Goal: Use online tool/utility: Utilize a website feature to perform a specific function

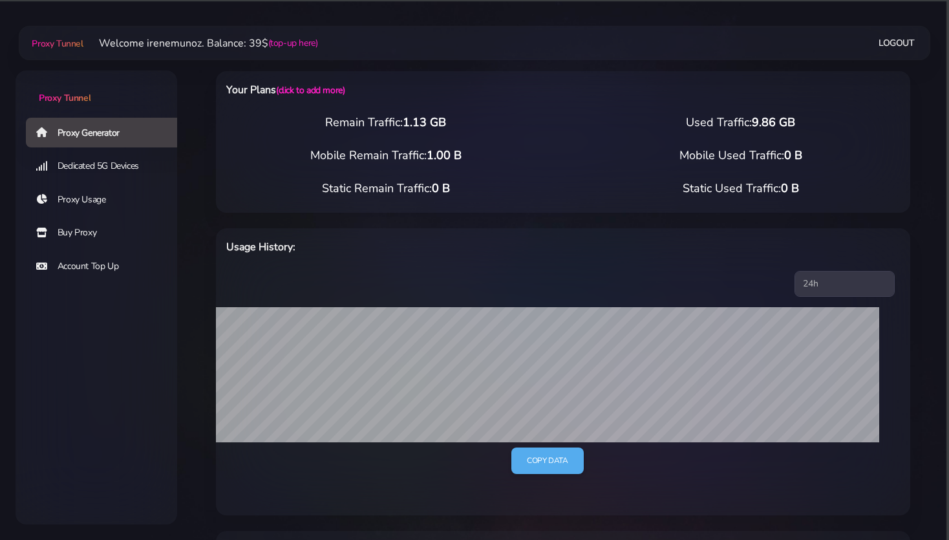
scroll to position [273, 0]
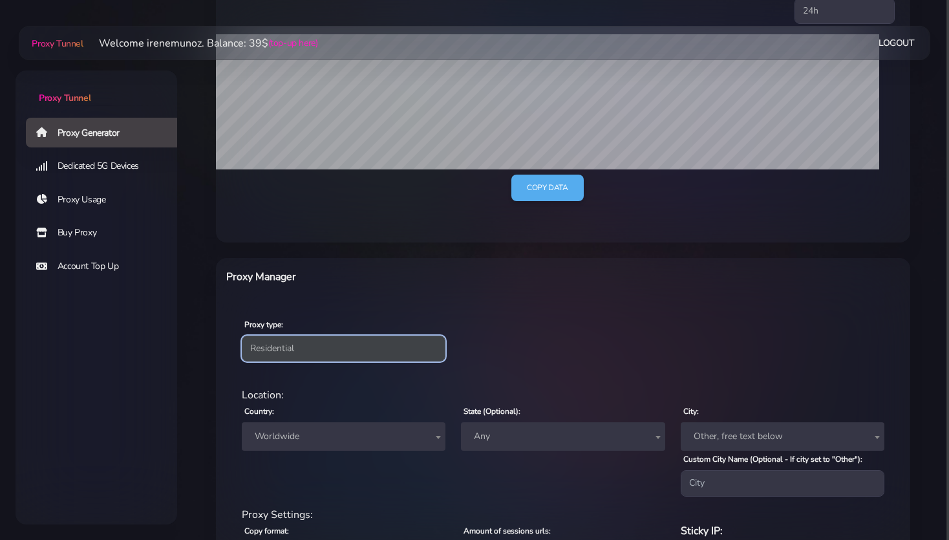
click at [242, 336] on select "Residential Static Mobile" at bounding box center [344, 349] width 204 height 26
select select "static"
click option "Static" at bounding box center [0, 0] width 0 height 0
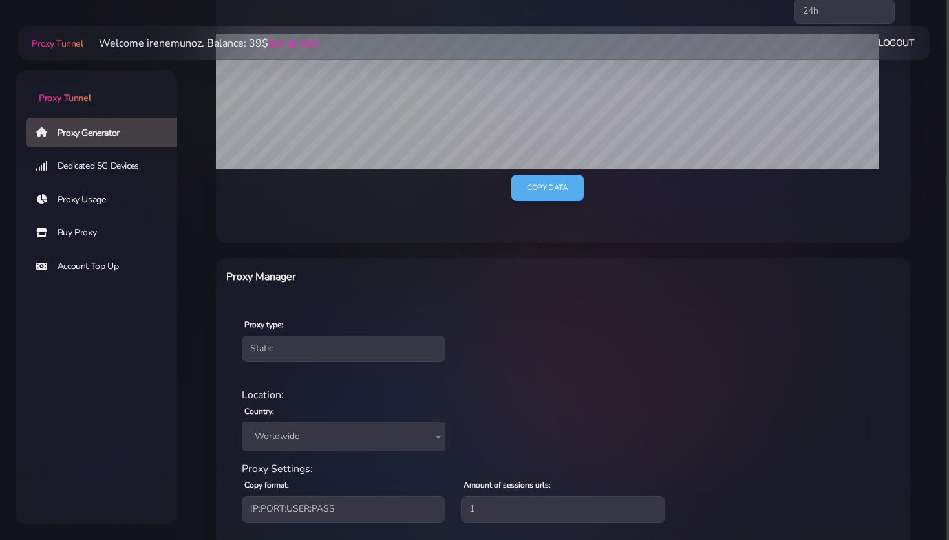
click at [282, 436] on span "Worldwide" at bounding box center [344, 436] width 188 height 18
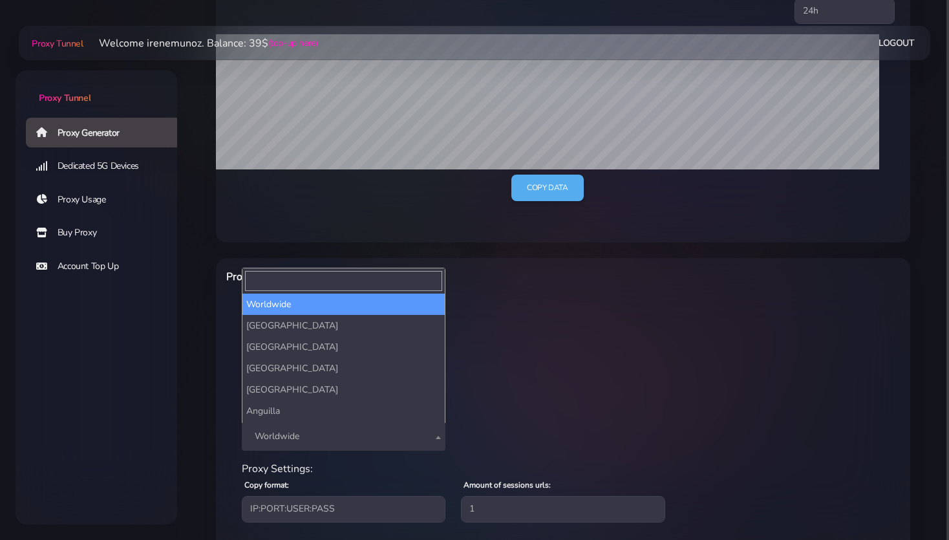
click at [268, 285] on input "Search" at bounding box center [343, 281] width 197 height 20
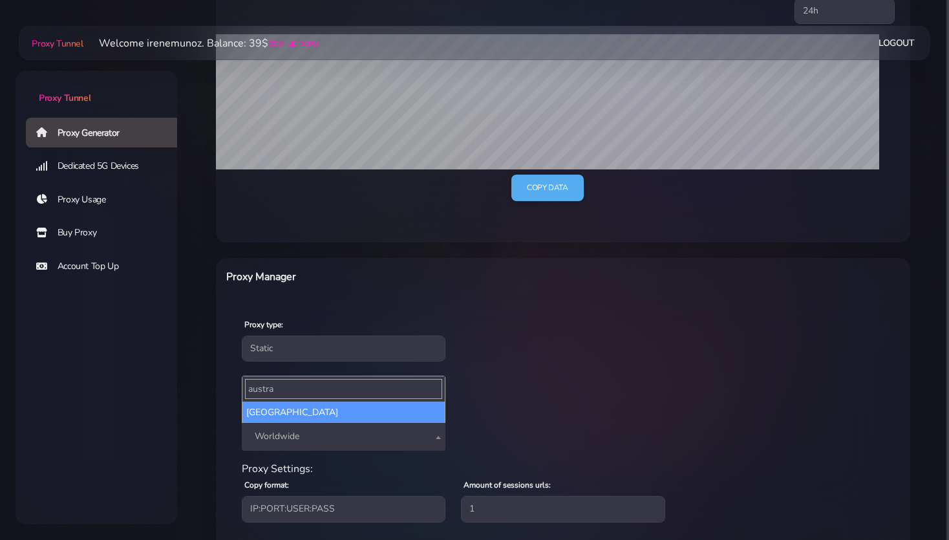
type input "austra"
select select "AU"
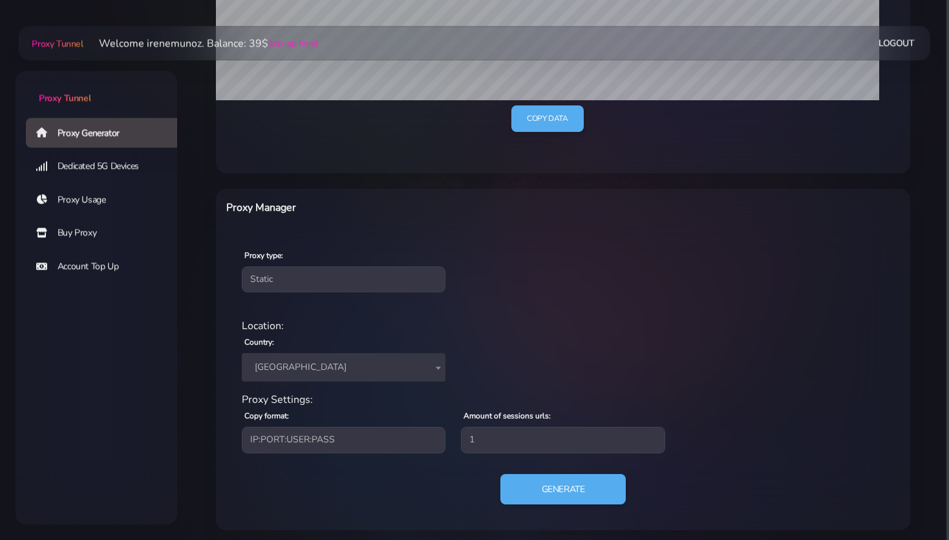
scroll to position [347, 0]
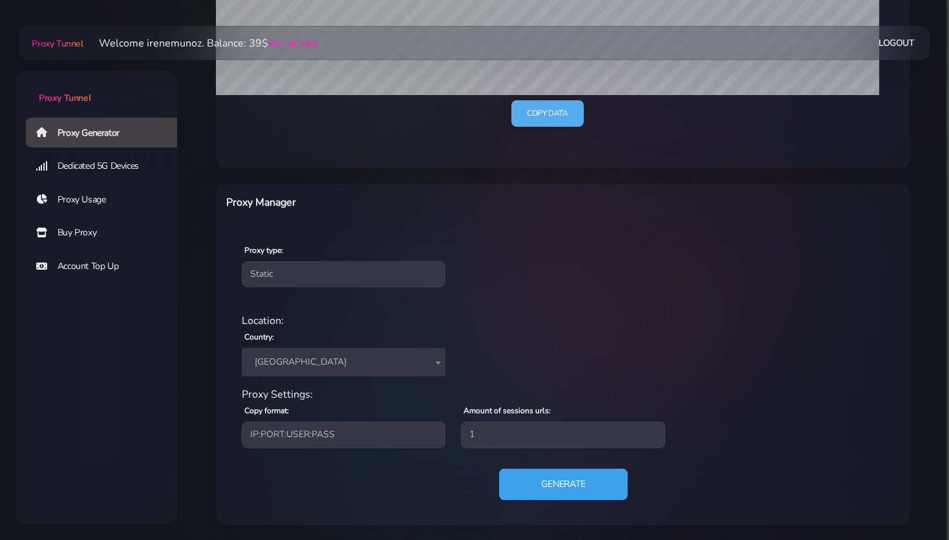
click at [588, 494] on button "Generate" at bounding box center [563, 484] width 129 height 32
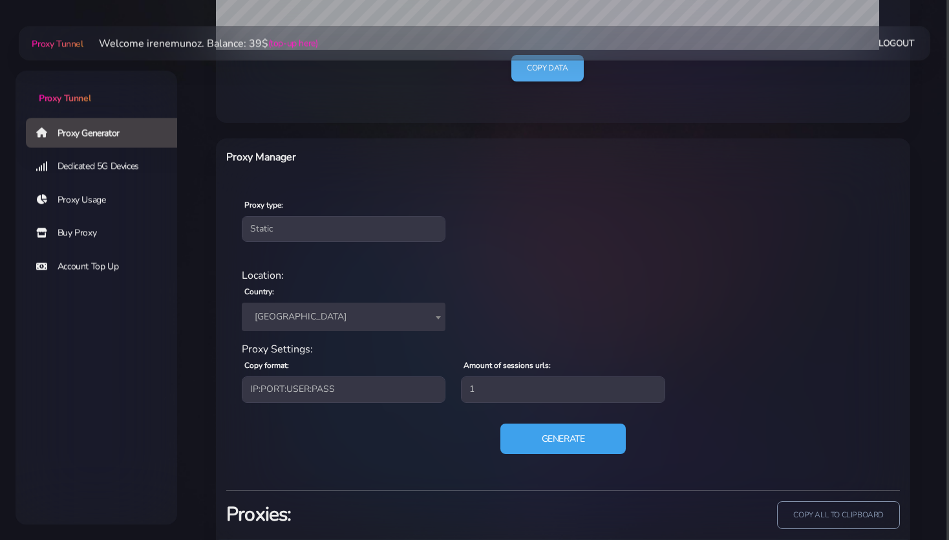
scroll to position [471, 0]
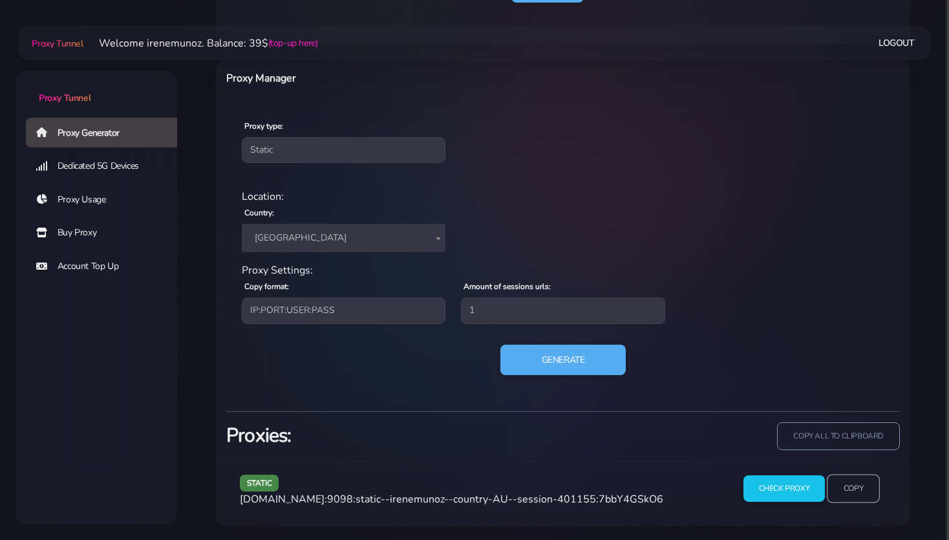
click at [847, 484] on input "Copy" at bounding box center [853, 489] width 53 height 28
click at [241, 348] on div "Generate" at bounding box center [563, 365] width 658 height 41
click at [133, 365] on div "Proxy Generator Dedicated 5G Devices Proxy Usage Buy Proxy Account Top Up" at bounding box center [97, 269] width 162 height 307
